Goal: Check status: Check status

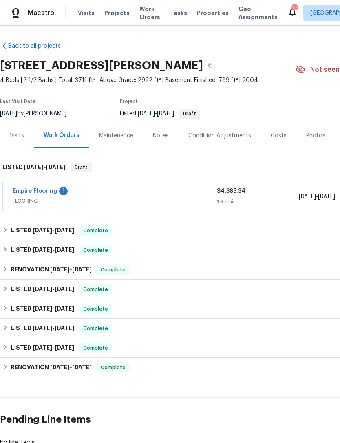
click at [37, 193] on link "Empire Flooring" at bounding box center [35, 191] width 44 height 6
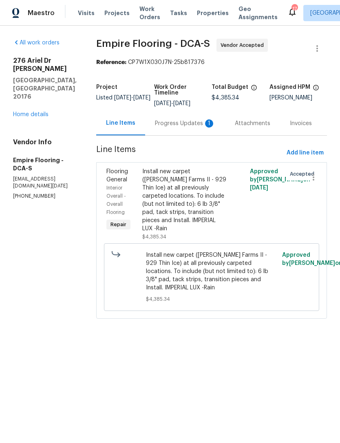
click at [174, 128] on div "Progress Updates 1" at bounding box center [185, 123] width 60 height 8
